Goal: Task Accomplishment & Management: Manage account settings

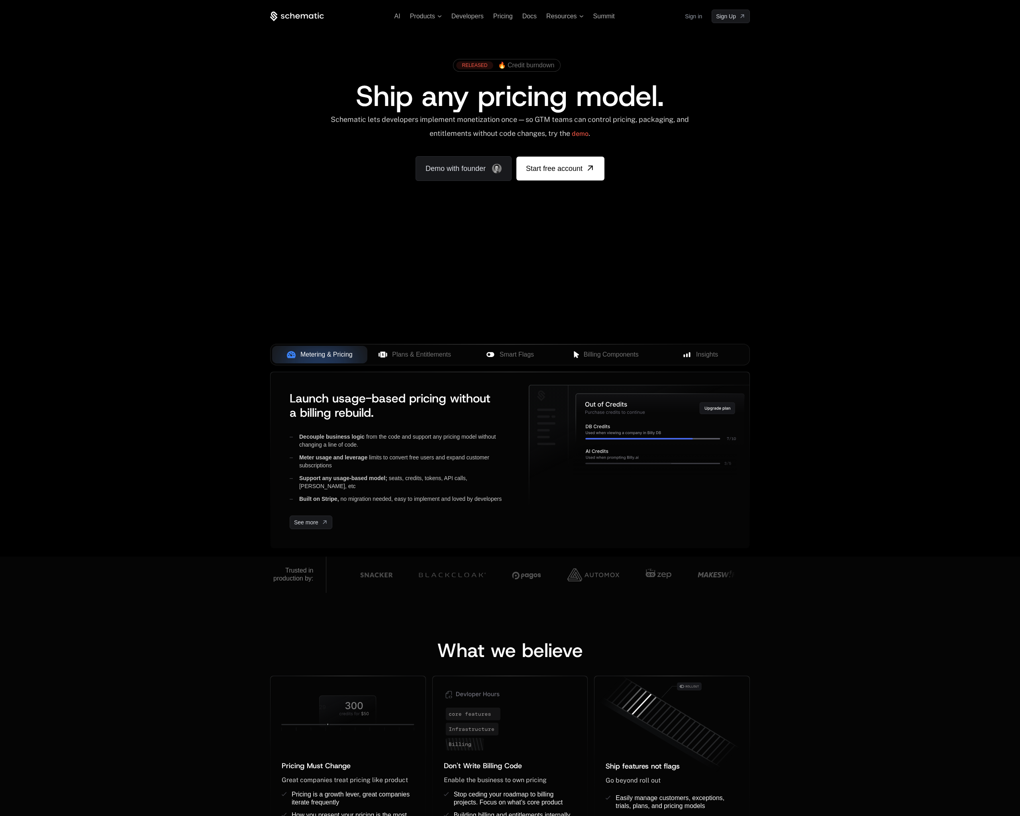
click at [695, 15] on link "Sign in" at bounding box center [693, 16] width 17 height 13
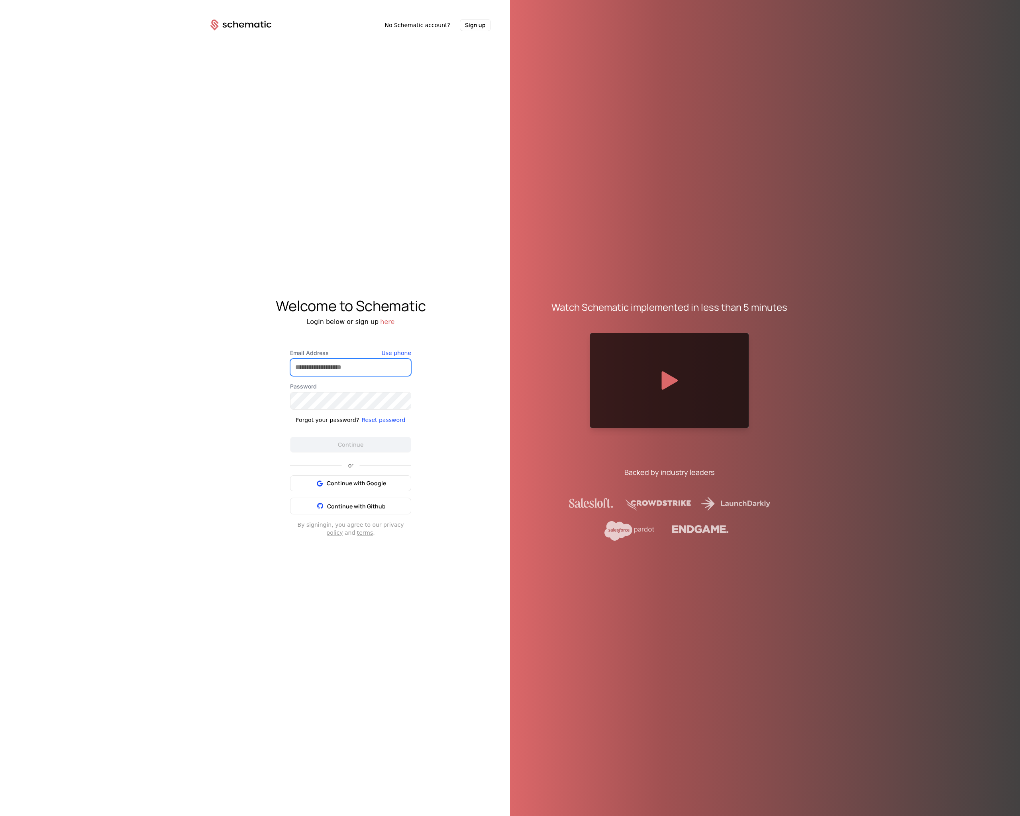
click at [343, 369] on input "Email Address" at bounding box center [350, 367] width 120 height 17
click at [344, 365] on input "Email Address" at bounding box center [350, 367] width 120 height 17
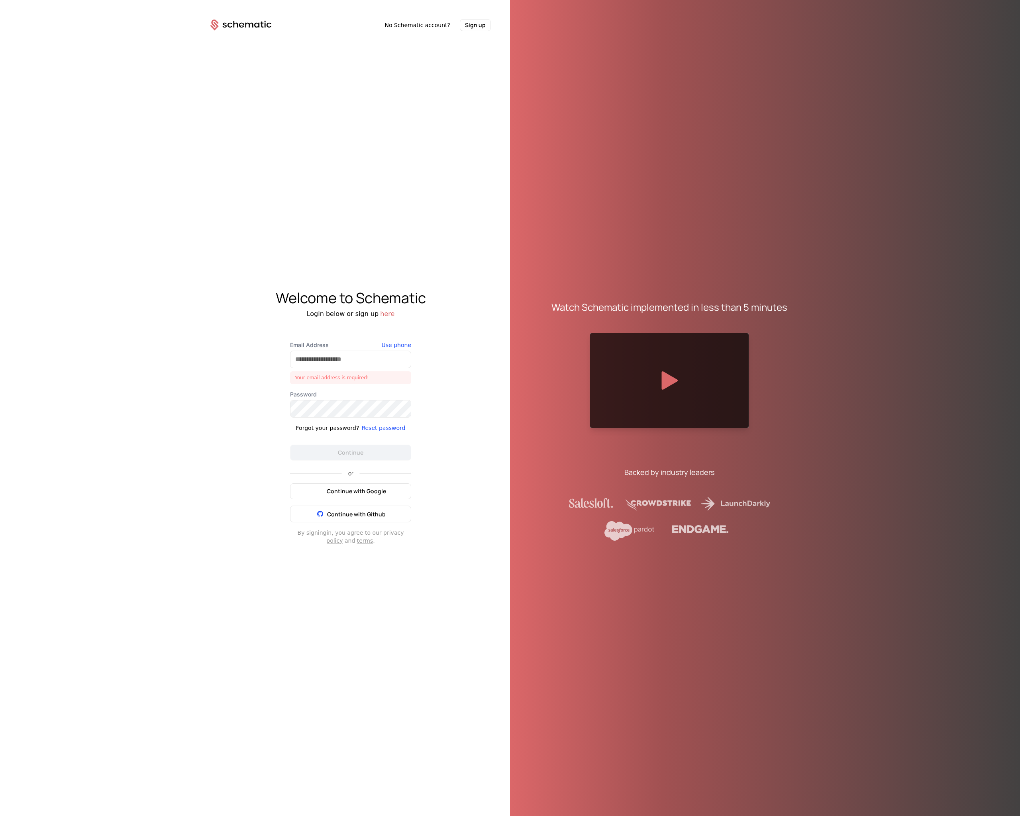
click at [374, 484] on button "Continue with Google" at bounding box center [350, 491] width 121 height 16
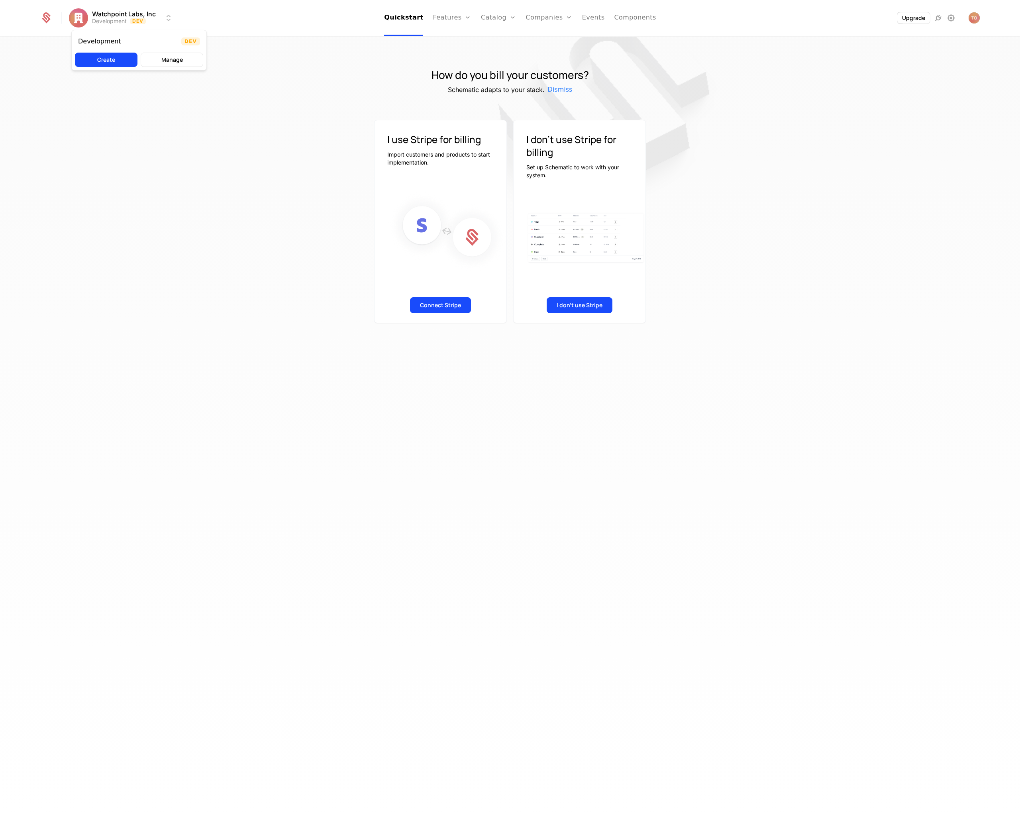
click at [135, 16] on html "Watchpoint Labs, Inc Development Dev Quickstart Features Features Flags Catalog…" at bounding box center [510, 408] width 1020 height 816
drag, startPoint x: 284, startPoint y: 22, endPoint x: 254, endPoint y: 23, distance: 30.3
click at [284, 22] on html "Watchpoint Labs, Inc Development Dev Quickstart Features Features Flags Catalog…" at bounding box center [510, 408] width 1020 height 816
click at [966, 18] on div "Upgrade" at bounding box center [923, 18] width 113 height 12
click at [972, 18] on img "Open user button" at bounding box center [973, 17] width 11 height 11
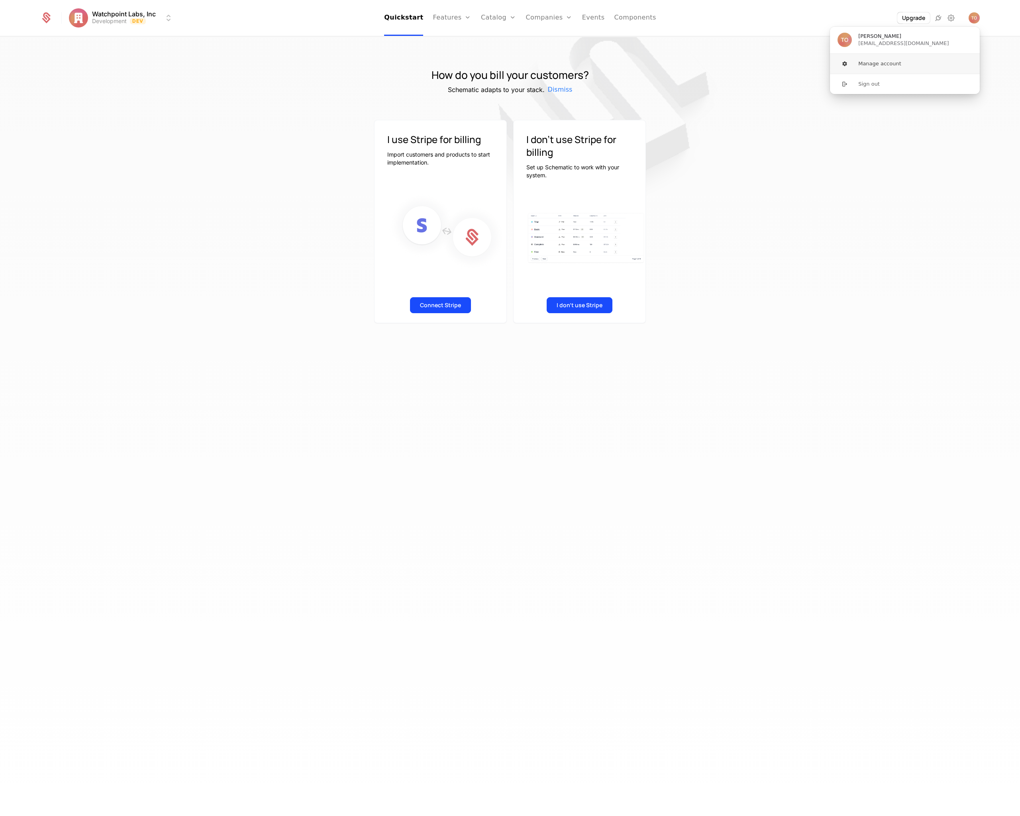
click at [880, 63] on button "Manage account" at bounding box center [904, 64] width 151 height 20
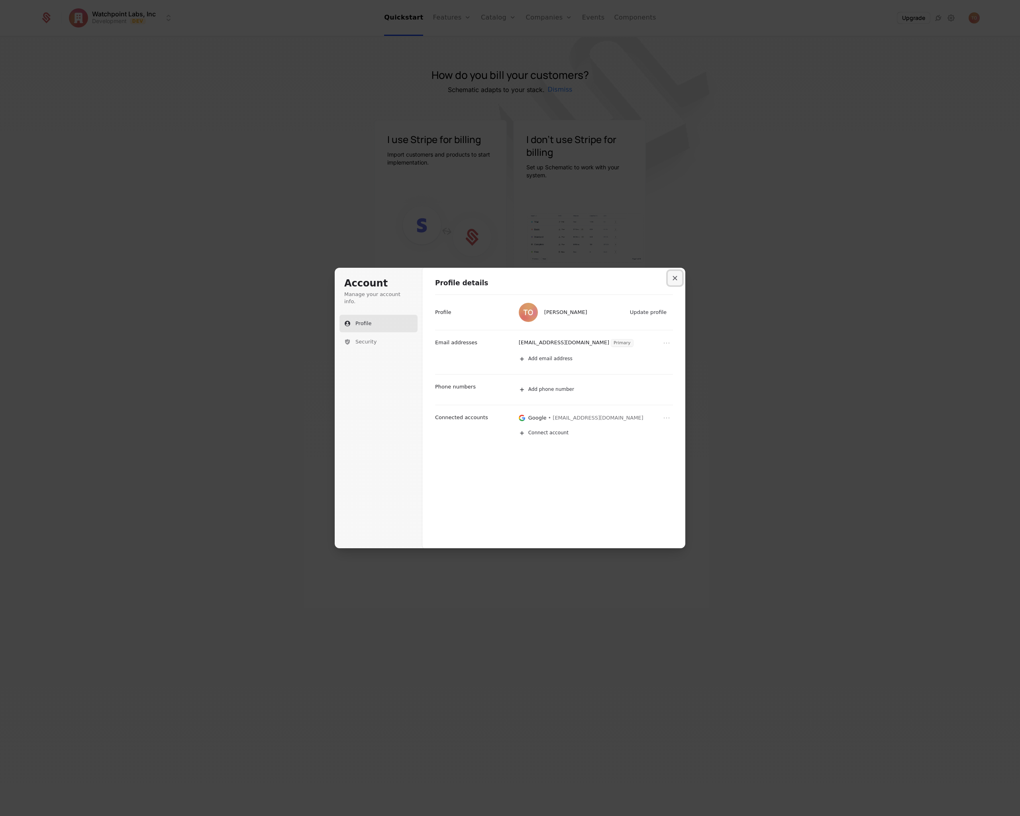
click at [680, 276] on button "Close modal" at bounding box center [675, 278] width 14 height 14
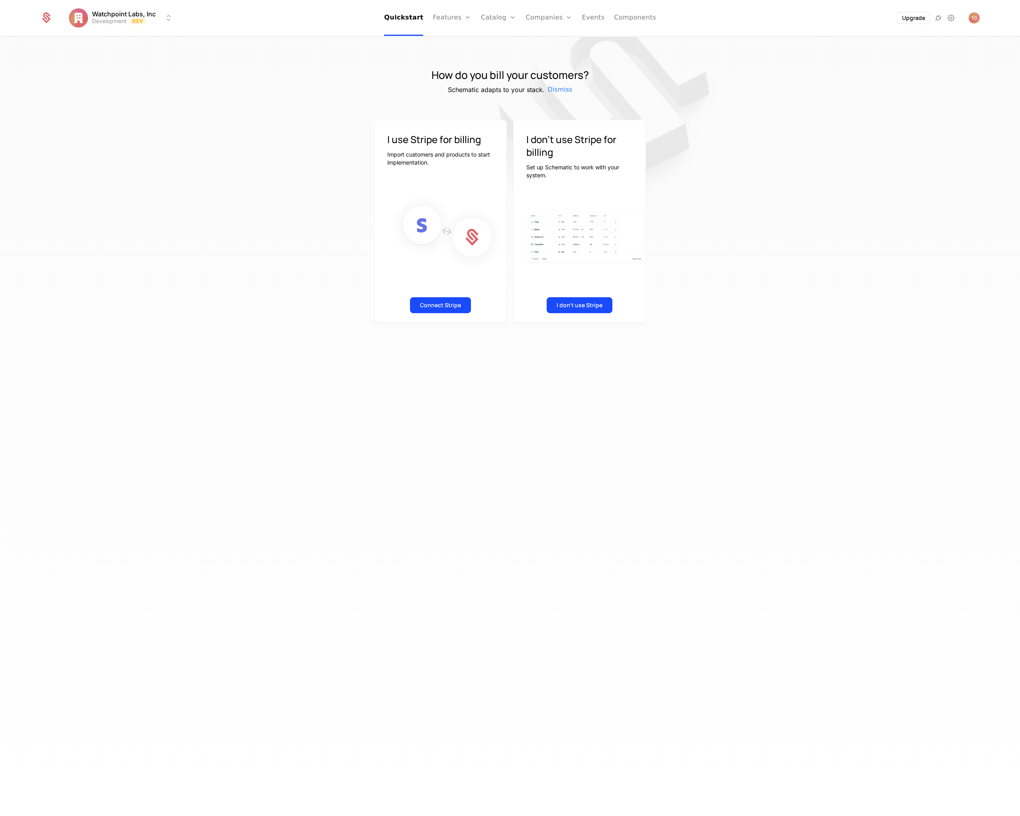
click at [909, 15] on button "Upgrade" at bounding box center [913, 17] width 33 height 11
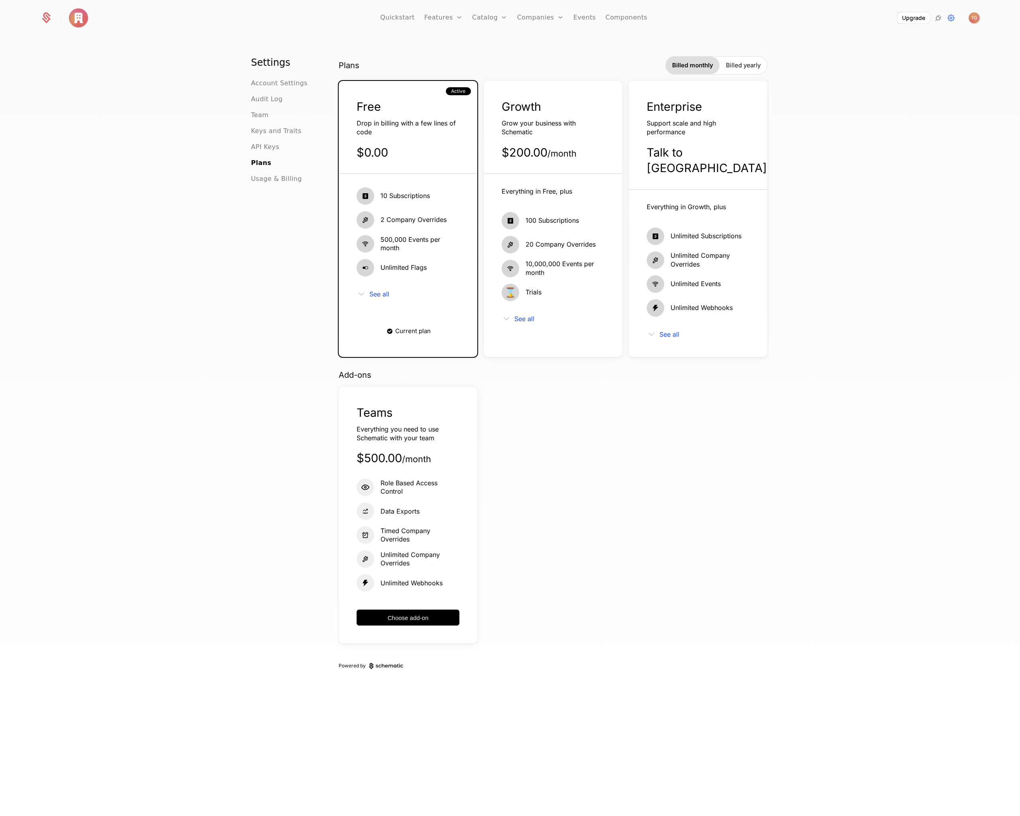
click at [264, 82] on span "Account Settings" at bounding box center [279, 83] width 57 height 10
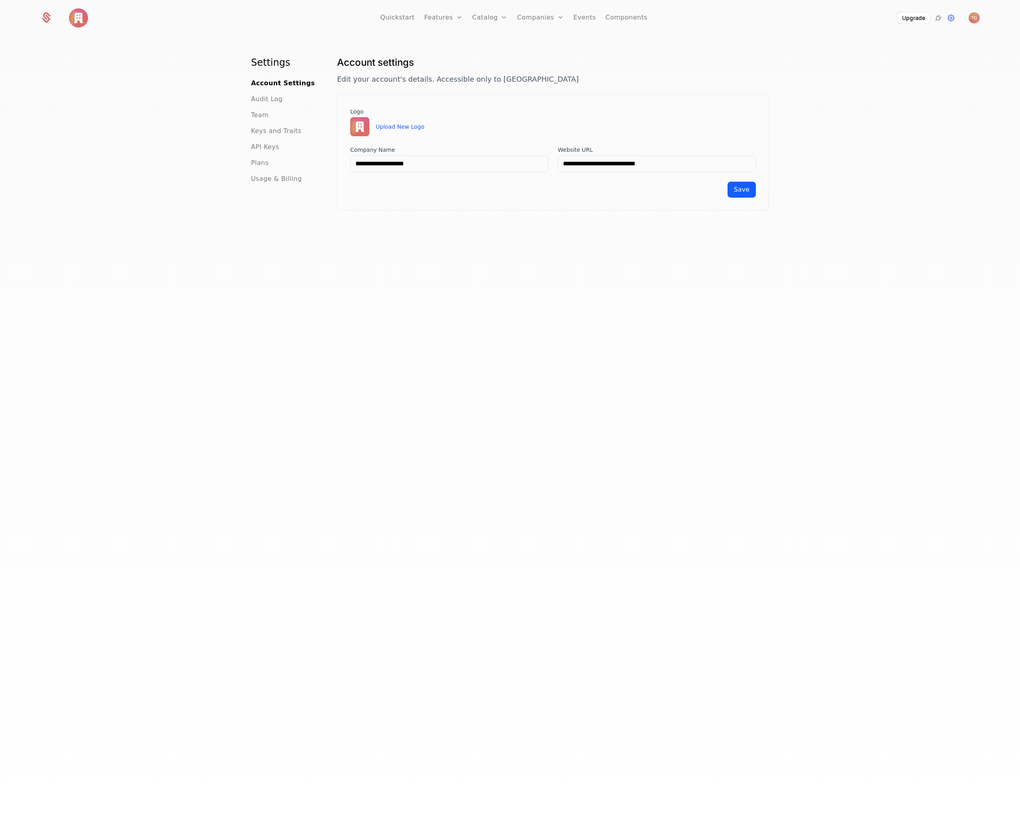
click at [260, 114] on span "Team" at bounding box center [260, 115] width 18 height 10
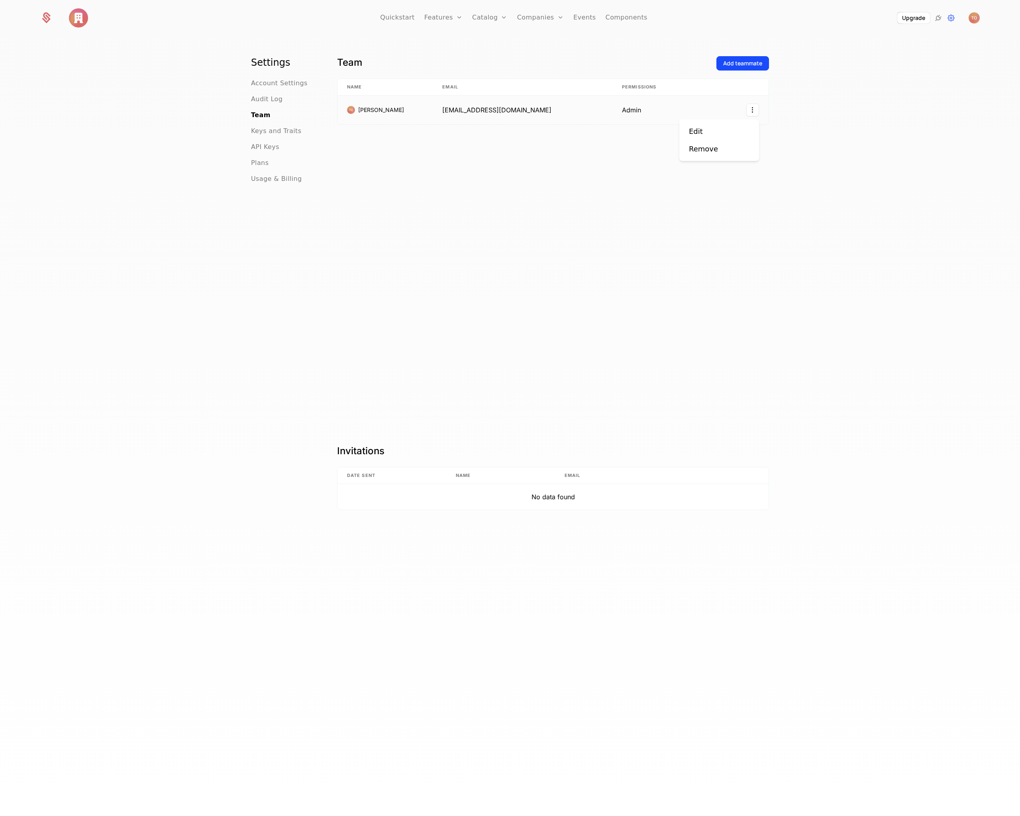
click at [750, 110] on html "Quickstart Features Features Flags Catalog Plans Add Ons Credits Configuration …" at bounding box center [510, 408] width 1020 height 816
click at [832, 126] on html "Quickstart Features Features Flags Catalog Plans Add Ons Credits Configuration …" at bounding box center [510, 408] width 1020 height 816
click at [744, 62] on div "Add teammate" at bounding box center [742, 63] width 39 height 8
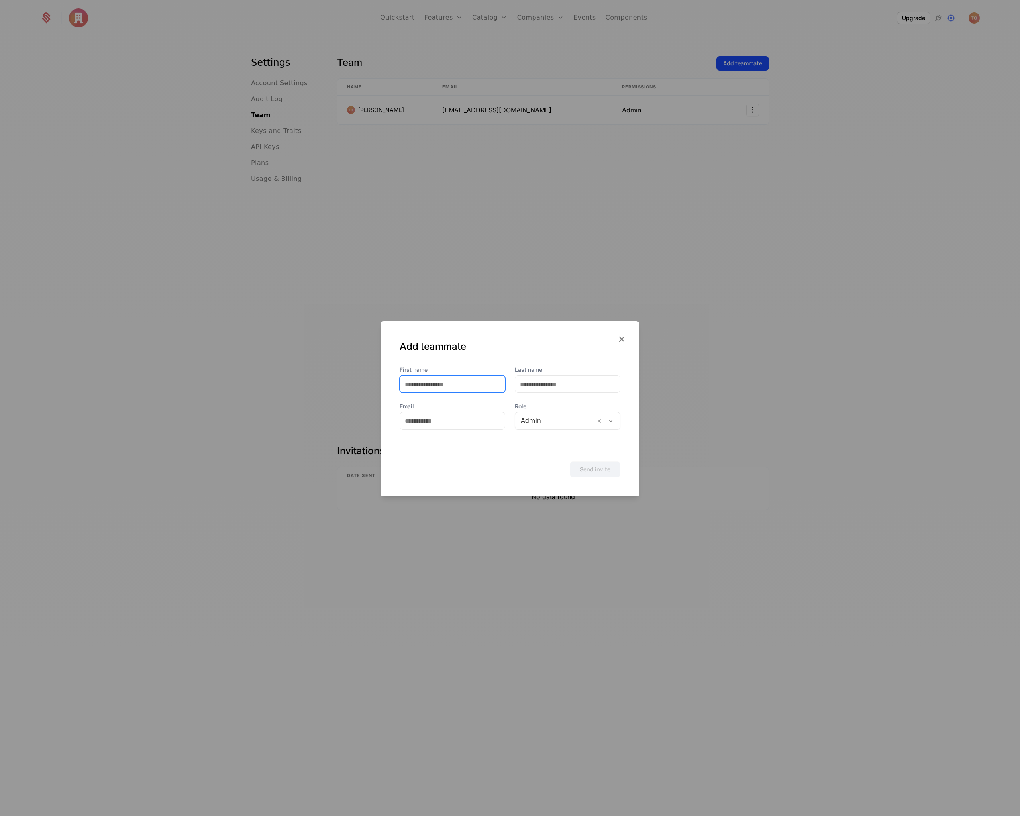
click at [457, 382] on input "First name" at bounding box center [452, 384] width 105 height 17
type input "******"
type input "***"
type input "******"
type input "**********"
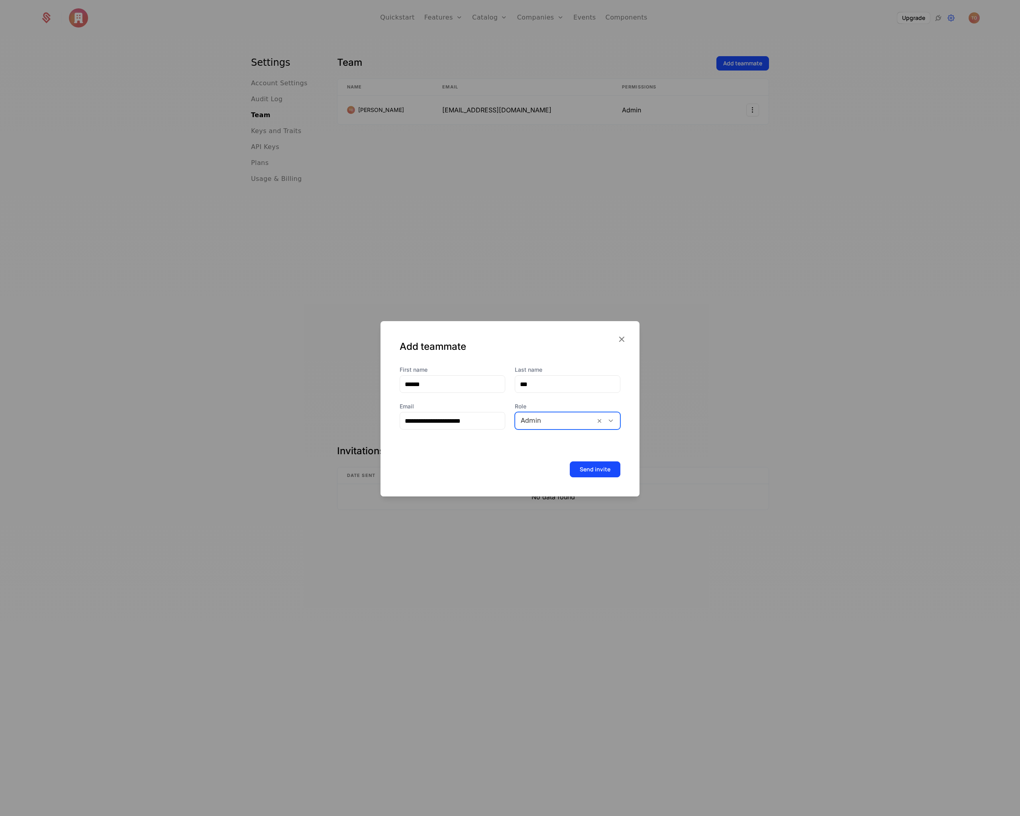
click at [600, 465] on button "Send invite" at bounding box center [595, 469] width 51 height 16
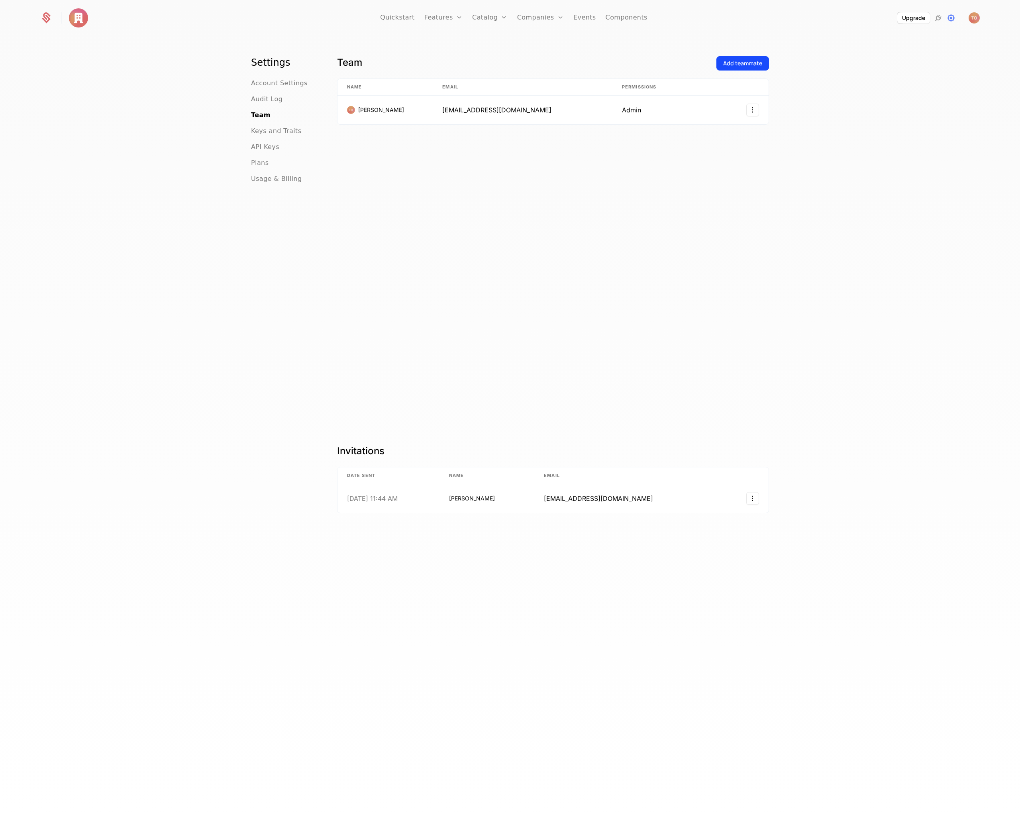
click at [737, 61] on div "Add teammate" at bounding box center [742, 63] width 39 height 8
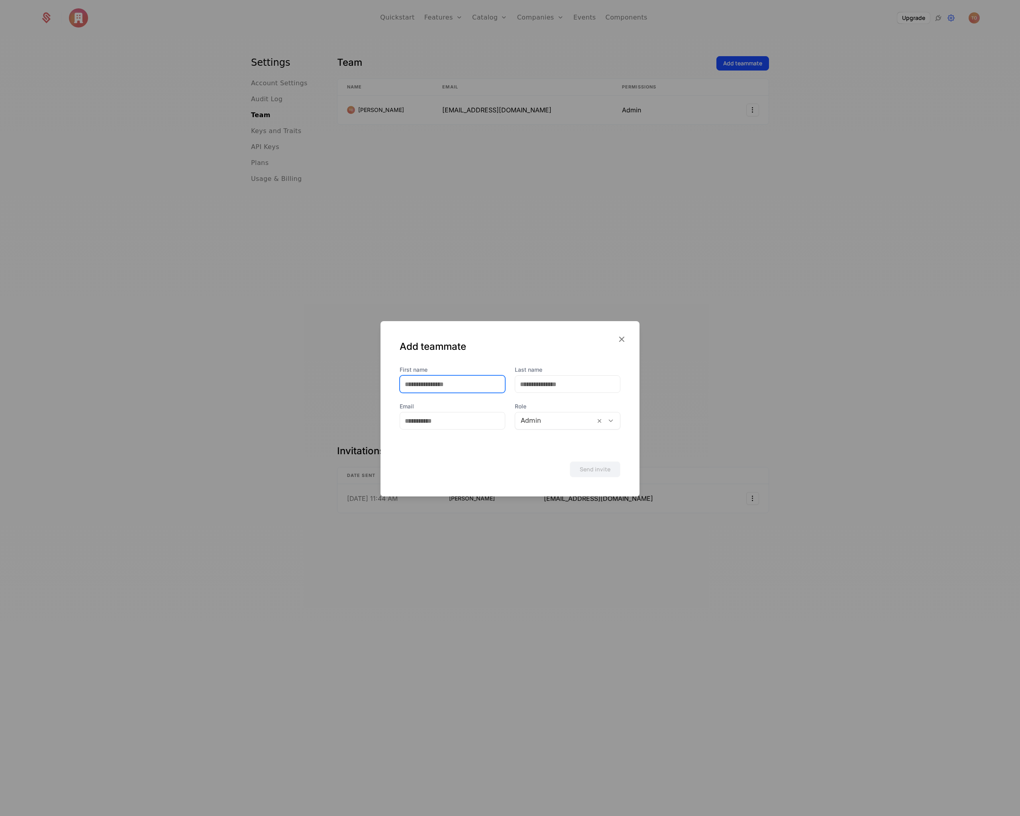
click at [470, 386] on input "First name" at bounding box center [452, 384] width 105 height 17
type input "*******"
type input "*****"
type input "**********"
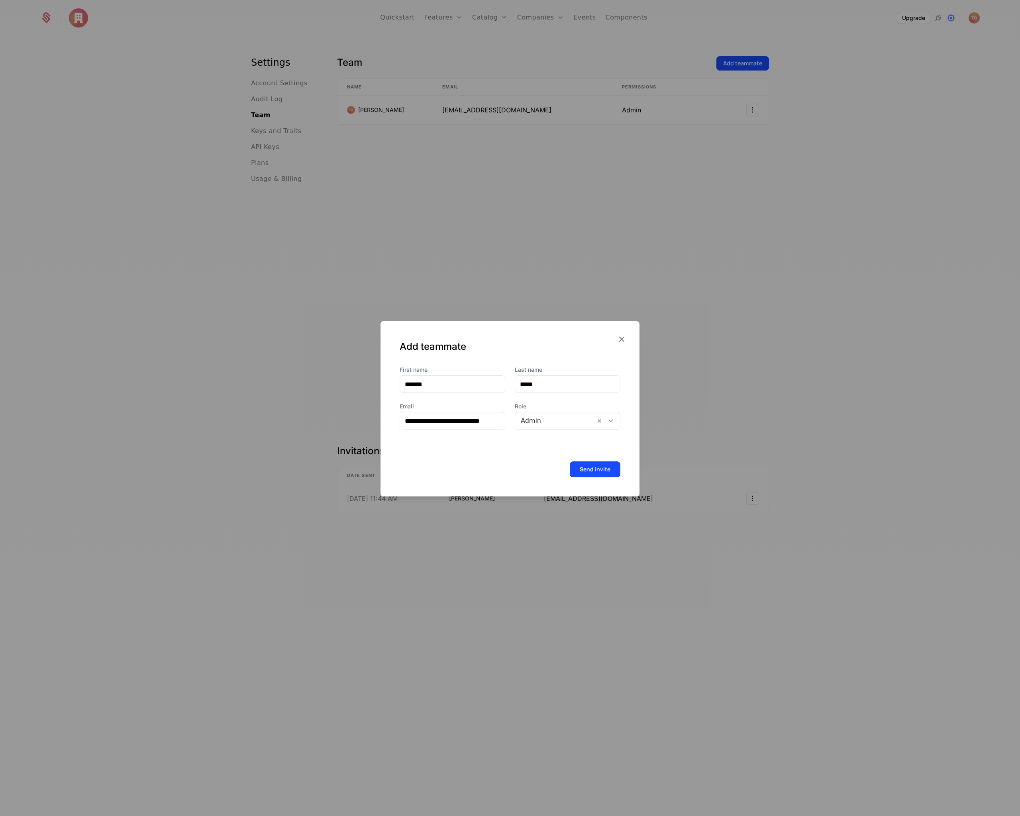
scroll to position [0, 0]
click at [582, 472] on button "Send invite" at bounding box center [595, 469] width 51 height 16
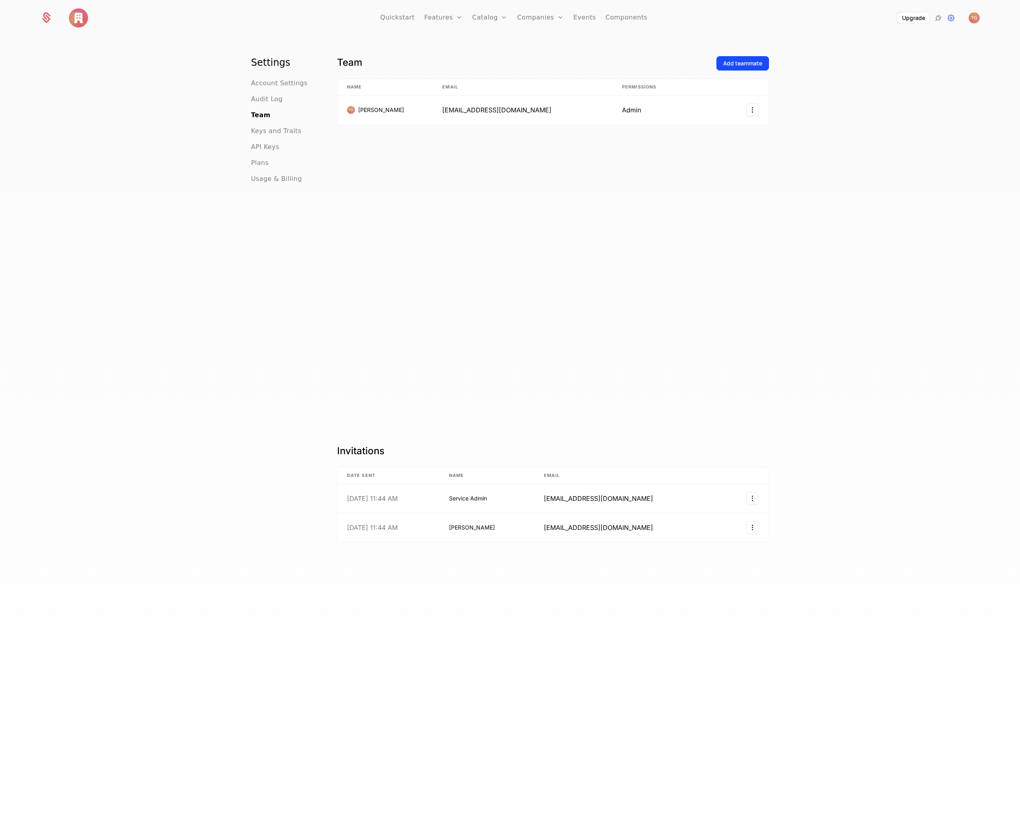
click at [258, 148] on span "API Keys" at bounding box center [265, 147] width 28 height 10
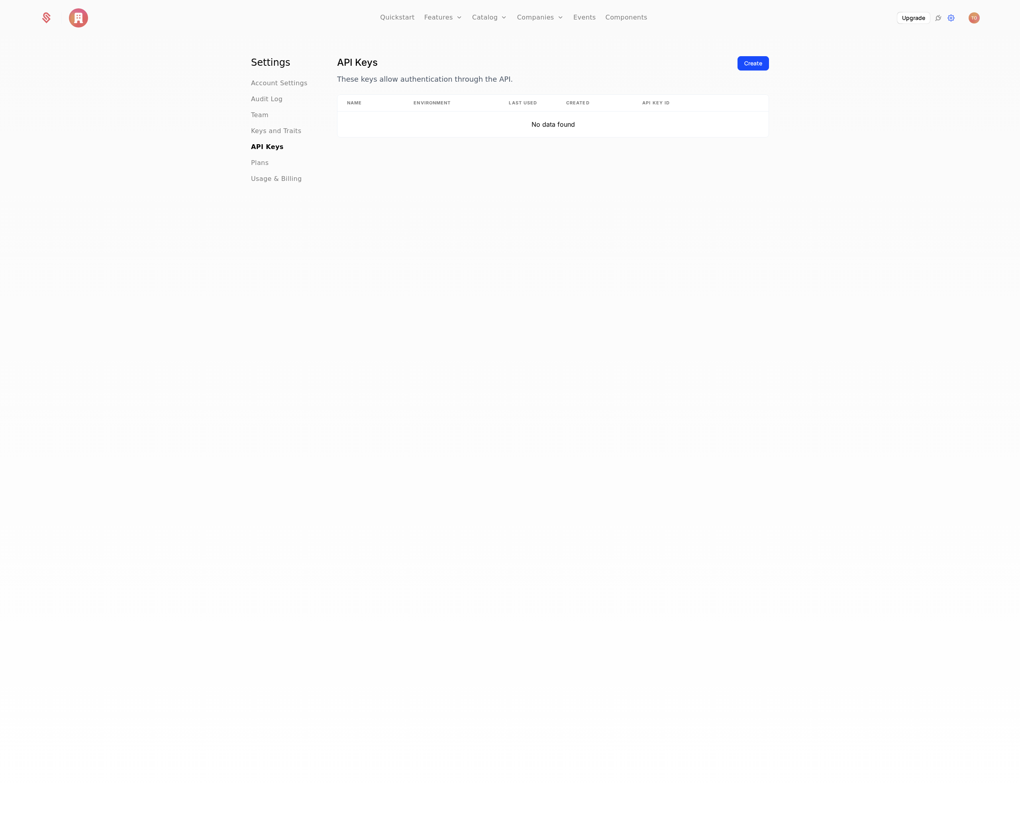
click at [259, 167] on span "Plans" at bounding box center [260, 163] width 18 height 10
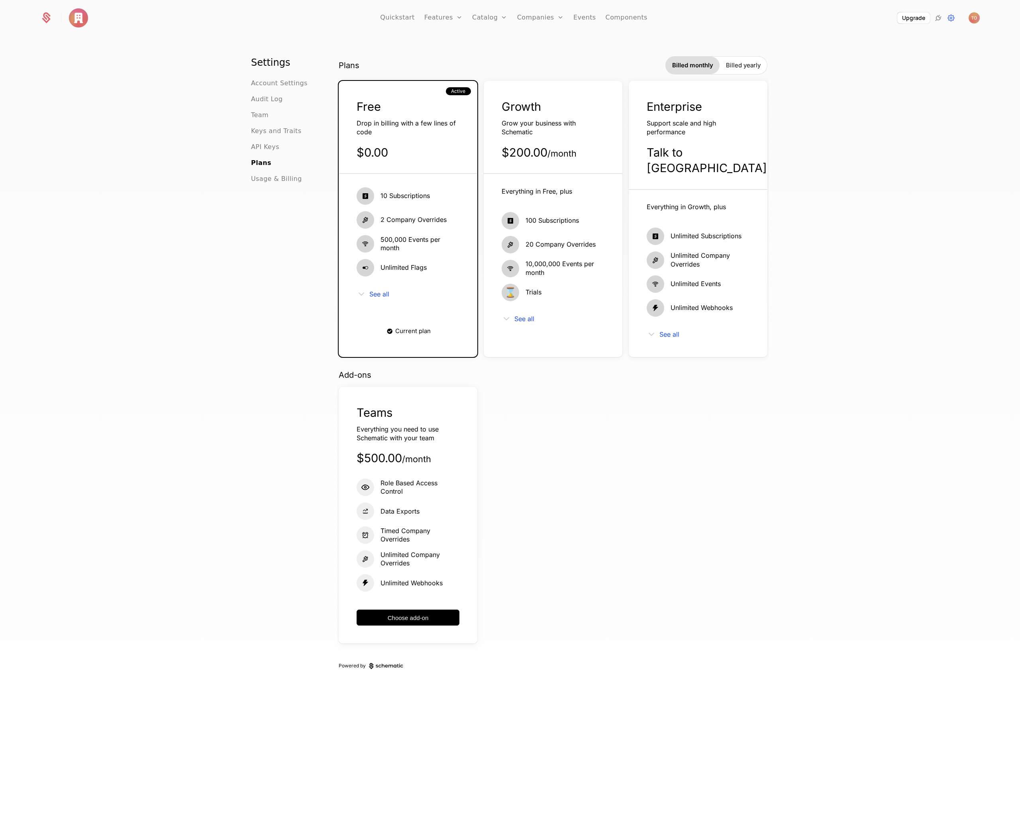
click at [373, 288] on div "10 Subscriptions 2 Company Overrides 500,000 Events per month Unlimited Flags S…" at bounding box center [407, 246] width 103 height 118
click at [370, 297] on span "See all" at bounding box center [379, 294] width 20 height 6
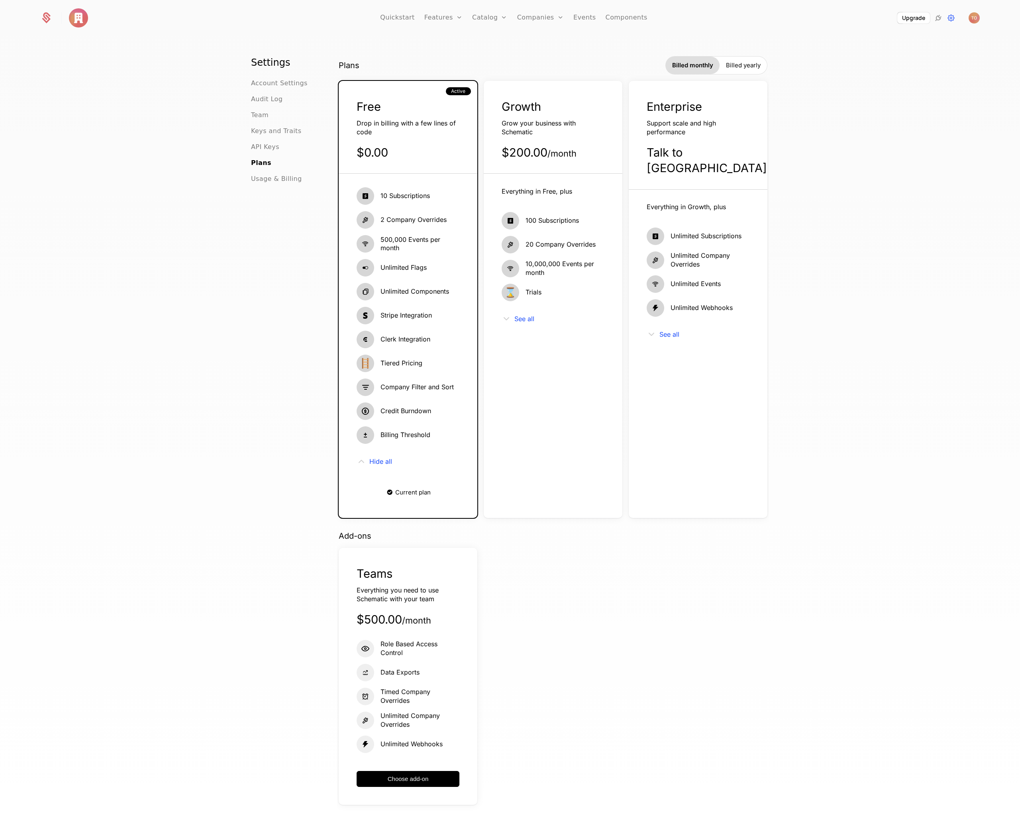
click at [523, 315] on div "See all" at bounding box center [552, 319] width 103 height 10
click at [522, 317] on span "See all" at bounding box center [524, 318] width 20 height 6
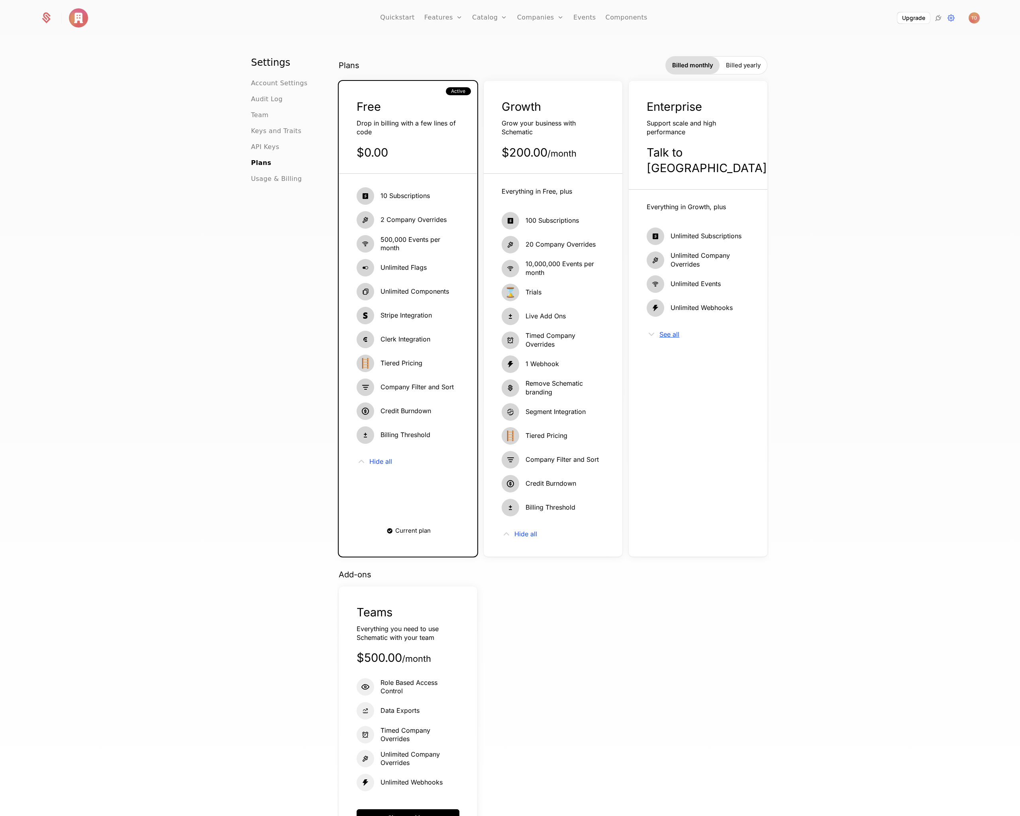
click at [662, 331] on span "See all" at bounding box center [669, 334] width 20 height 6
click at [274, 179] on span "Usage & Billing" at bounding box center [276, 179] width 51 height 10
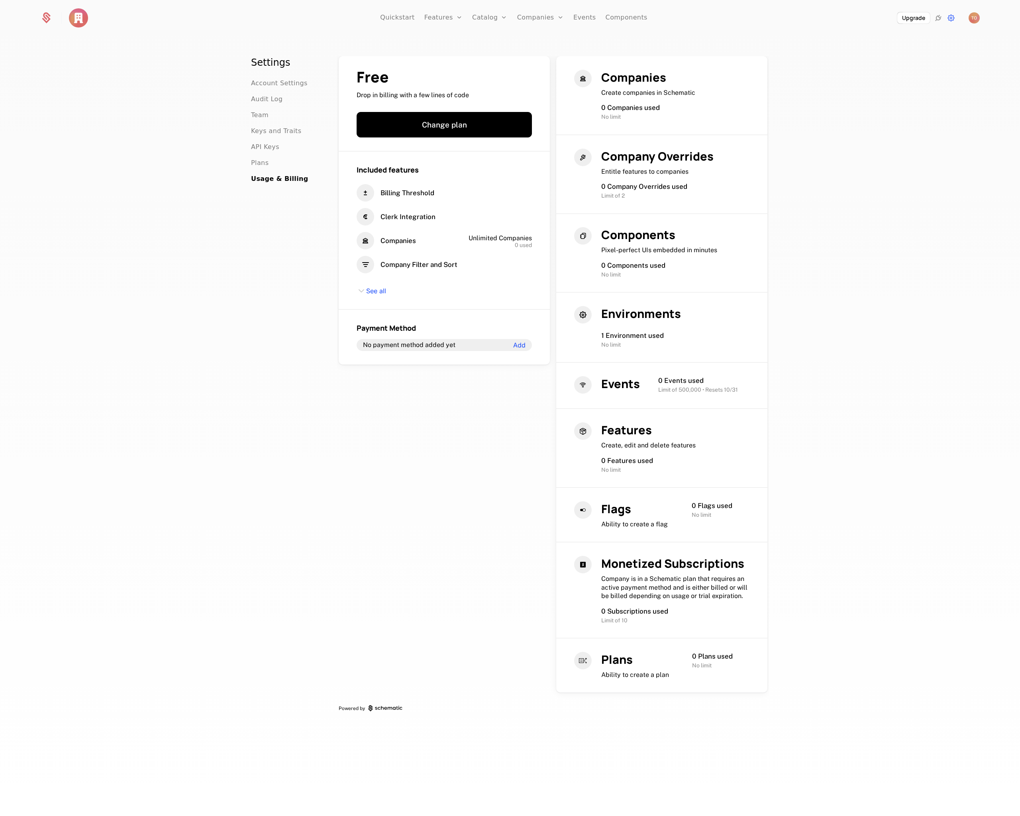
click at [286, 84] on span "Account Settings" at bounding box center [279, 83] width 57 height 10
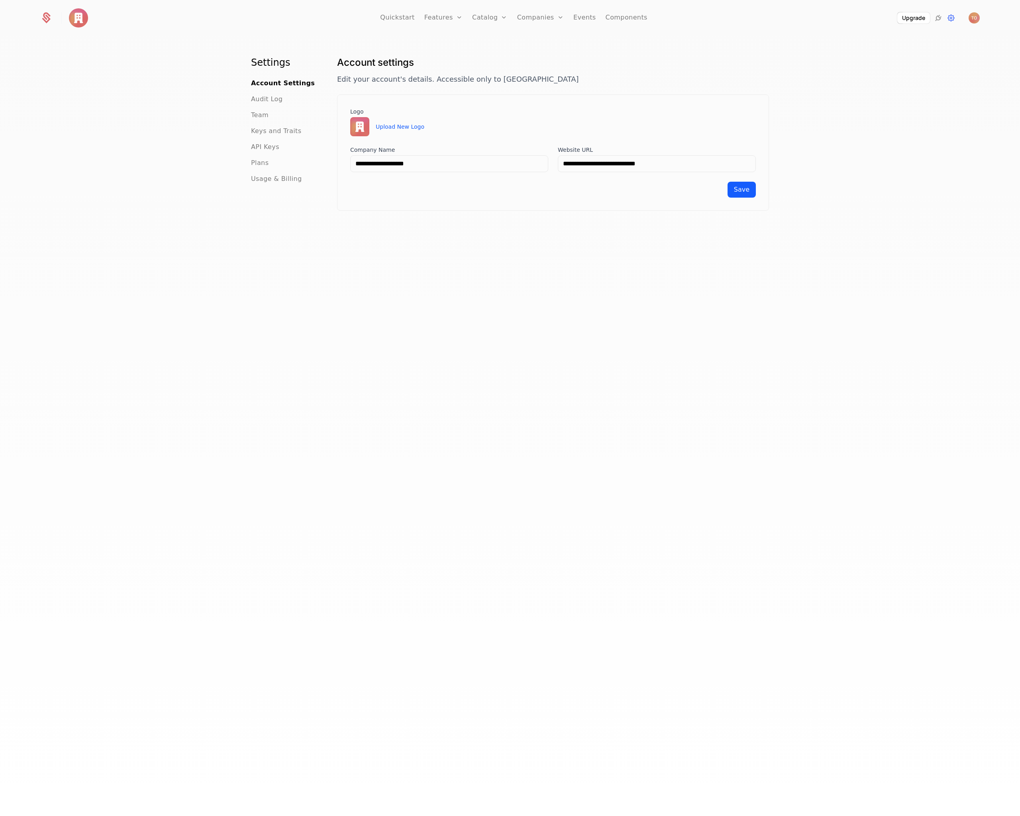
click at [392, 128] on button "Upload New Logo" at bounding box center [400, 127] width 49 height 8
click at [399, 125] on button "Upload New Logo" at bounding box center [400, 127] width 49 height 8
click at [750, 194] on button "Save" at bounding box center [741, 190] width 28 height 16
click at [262, 114] on span "Team" at bounding box center [260, 115] width 18 height 10
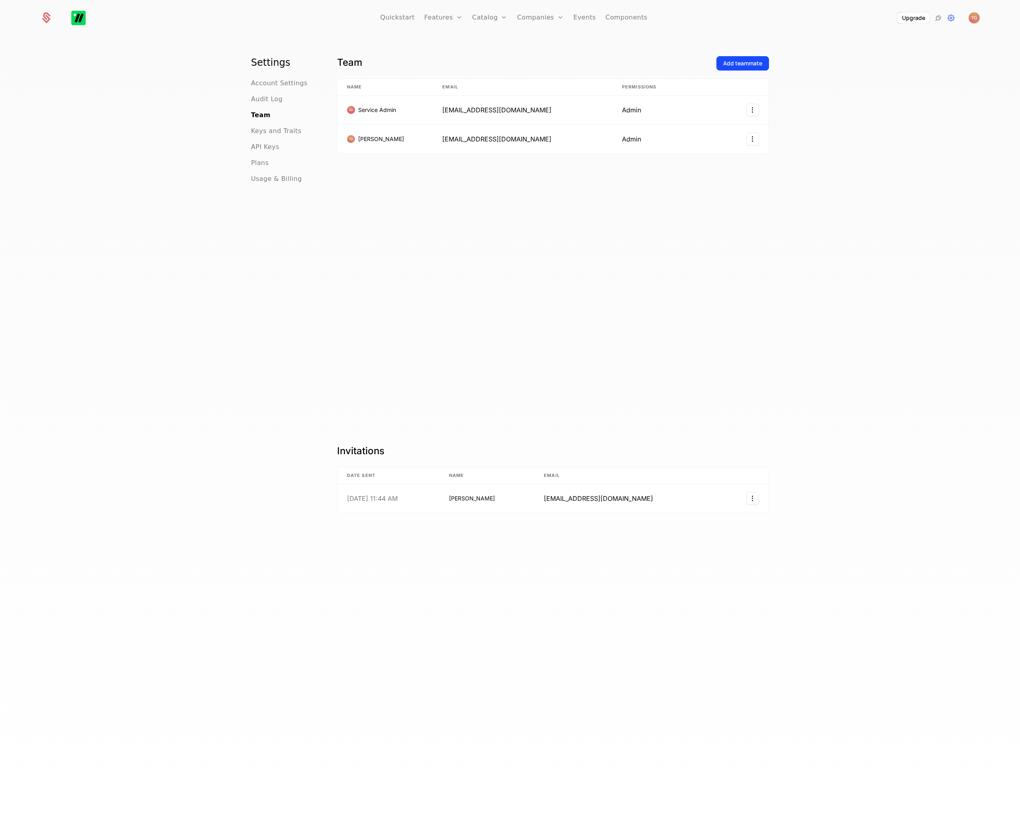
click at [398, 20] on link "Quickstart" at bounding box center [397, 18] width 35 height 36
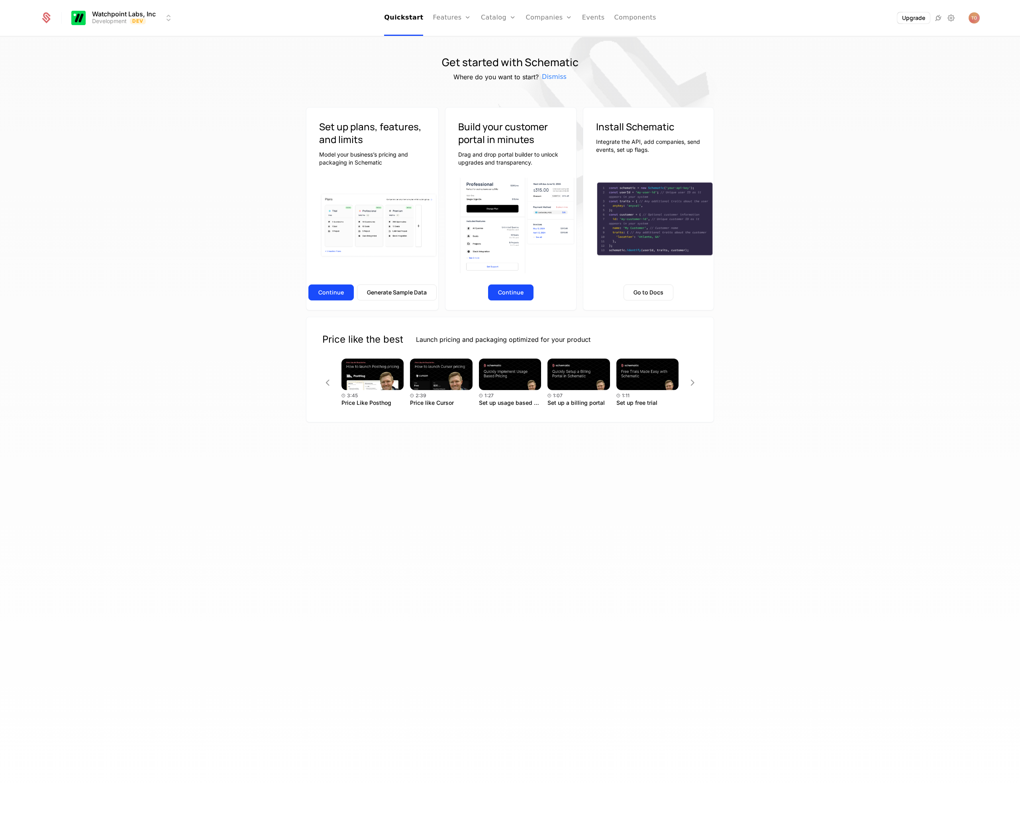
click at [180, 18] on nav "Quickstart Features Features Flags Catalog Plans Add Ons Credits Configuration …" at bounding box center [520, 18] width 681 height 36
click at [169, 20] on html "Watchpoint Labs, Inc Development Dev Quickstart Features Features Flags Catalog…" at bounding box center [510, 408] width 1020 height 816
click at [166, 65] on button "Manage" at bounding box center [172, 60] width 63 height 14
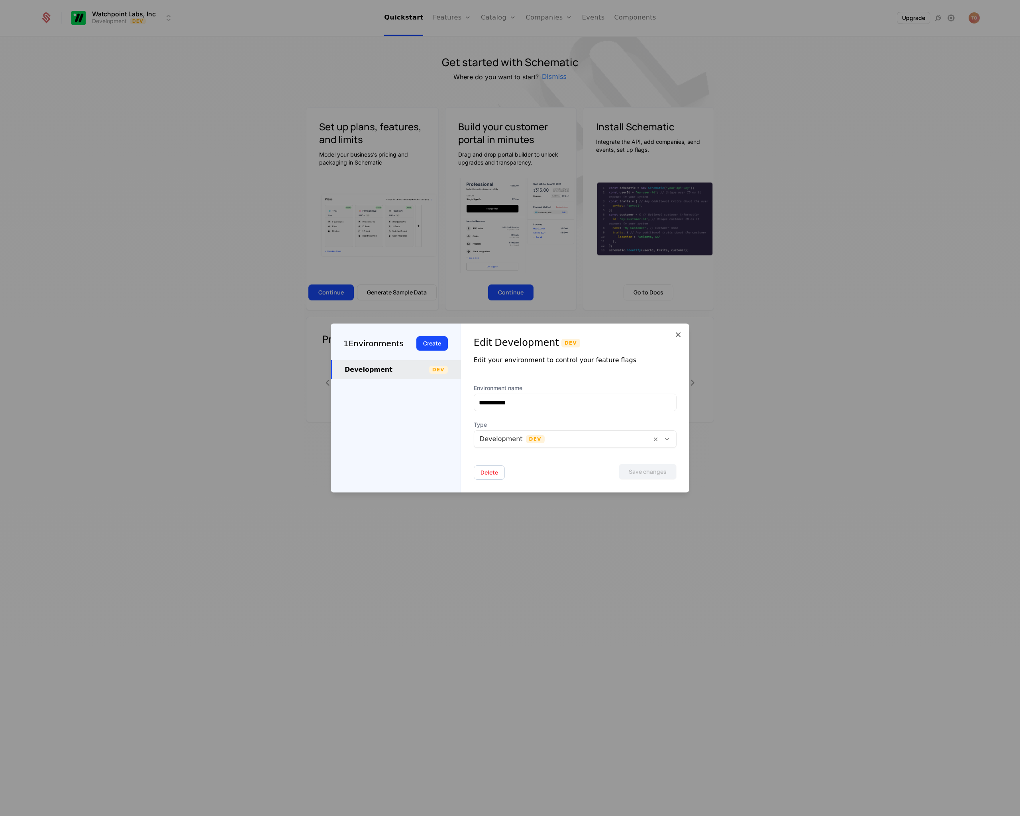
click at [376, 347] on div "1 Environments" at bounding box center [373, 343] width 60 height 12
click at [678, 332] on icon at bounding box center [678, 335] width 10 height 10
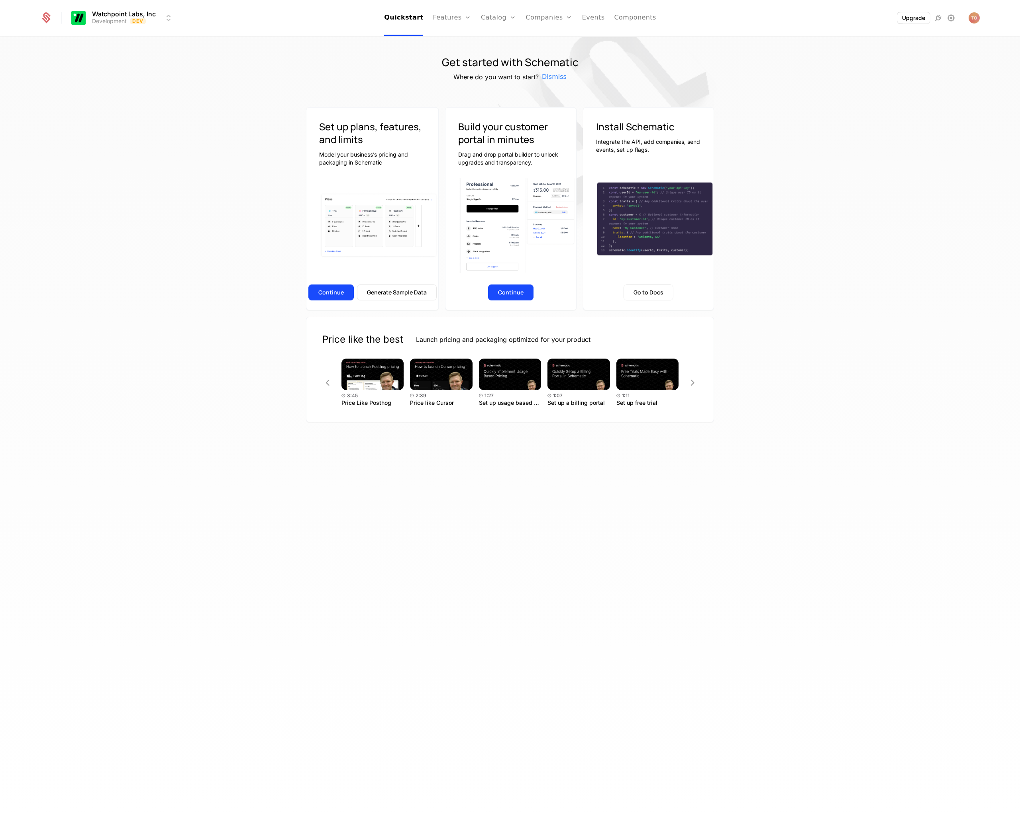
click at [641, 14] on link "Components" at bounding box center [635, 18] width 42 height 36
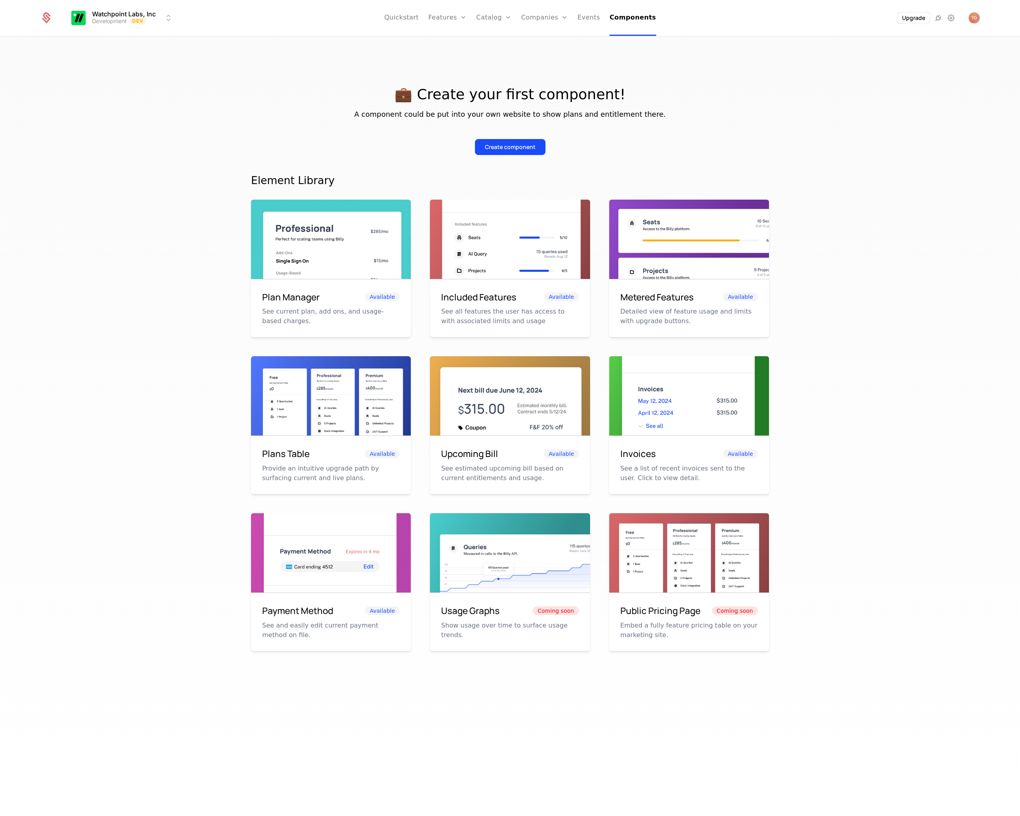
click at [538, 19] on link "Companies" at bounding box center [544, 18] width 47 height 36
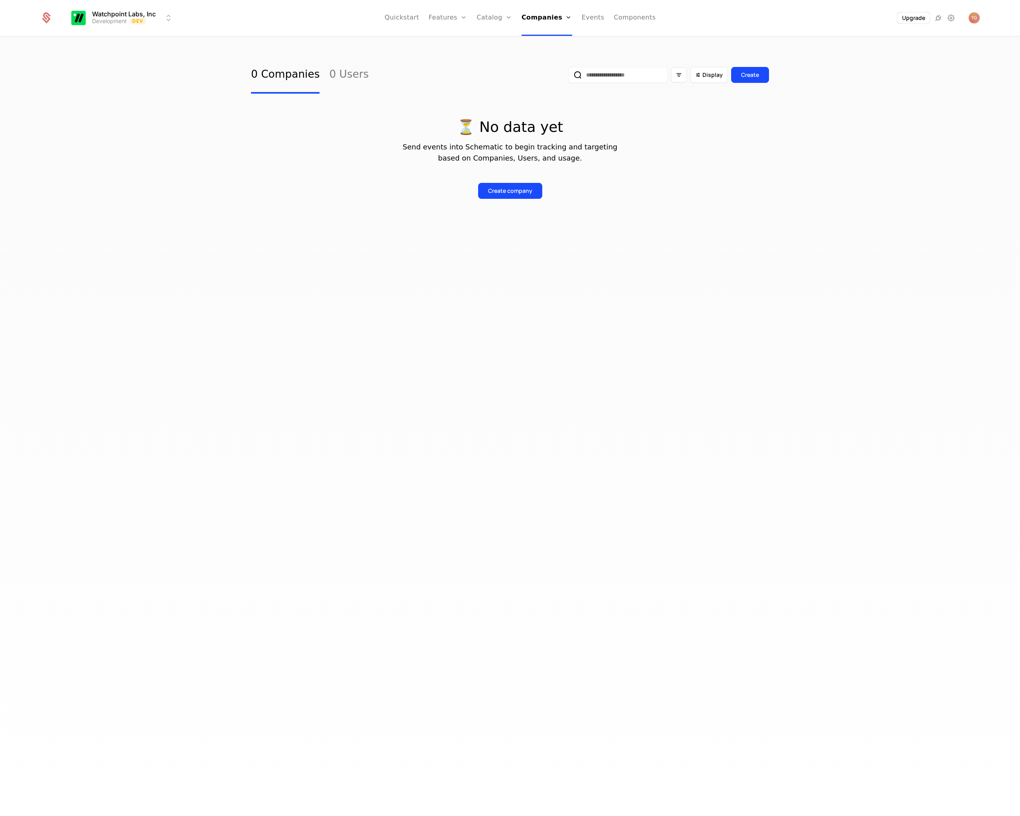
click at [495, 78] on link "Configuration" at bounding box center [506, 77] width 41 height 6
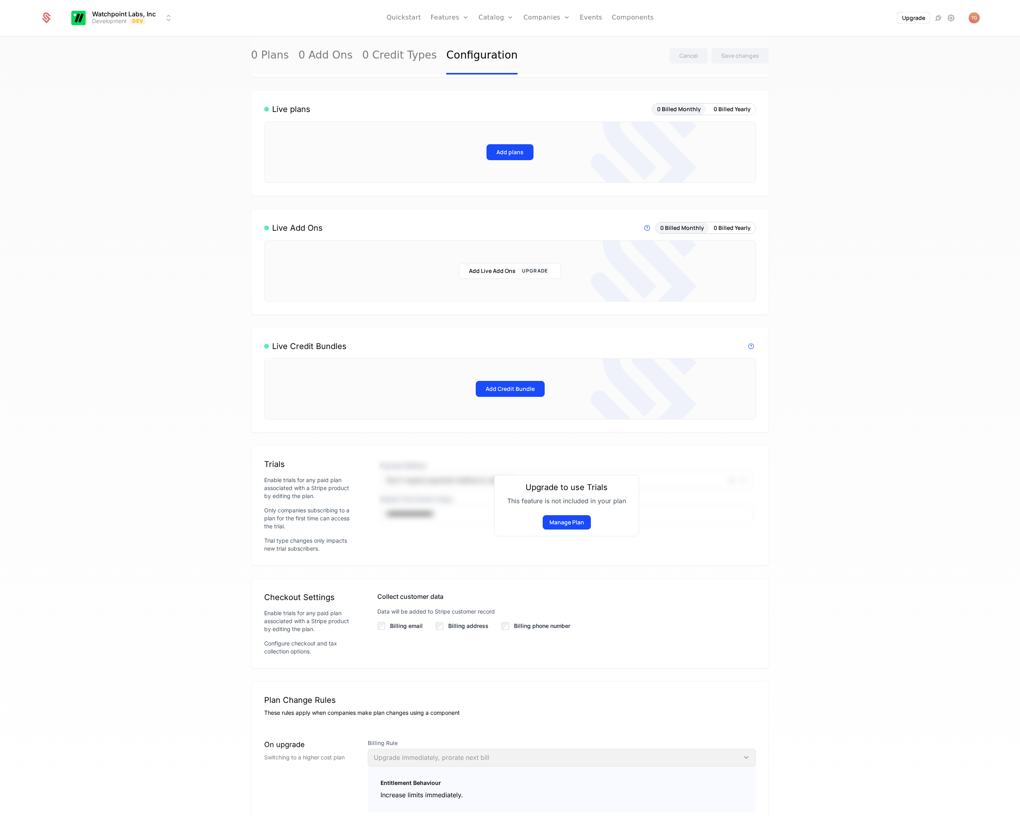
scroll to position [212, 0]
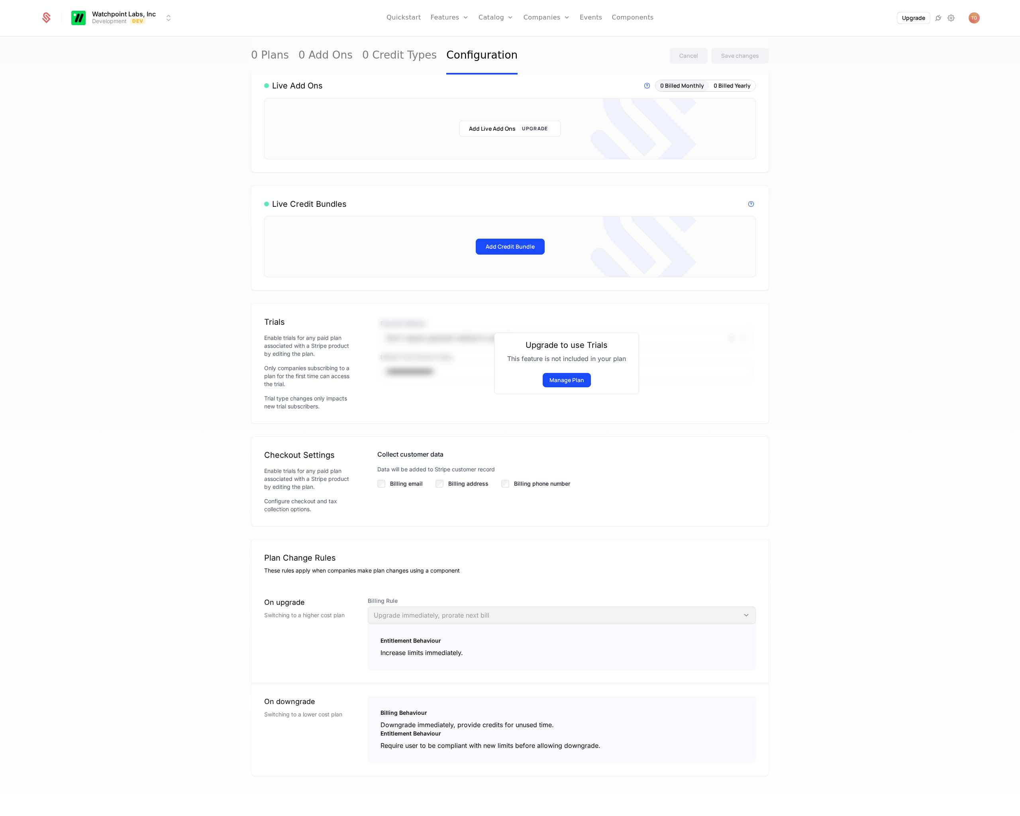
click at [192, 146] on div "0 Plans 0 Add Ons 0 Credit Types Configuration Cancel Save changes Default plan…" at bounding box center [510, 428] width 1020 height 783
click at [774, 309] on div "0 Plans 0 Add Ons 0 Credit Types Configuration Cancel Save changes Default plan…" at bounding box center [510, 428] width 1020 height 783
click at [123, 126] on div "0 Plans 0 Add Ons 0 Credit Types Configuration Cancel Save changes Default plan…" at bounding box center [510, 428] width 1020 height 783
